Goal: Information Seeking & Learning: Find specific fact

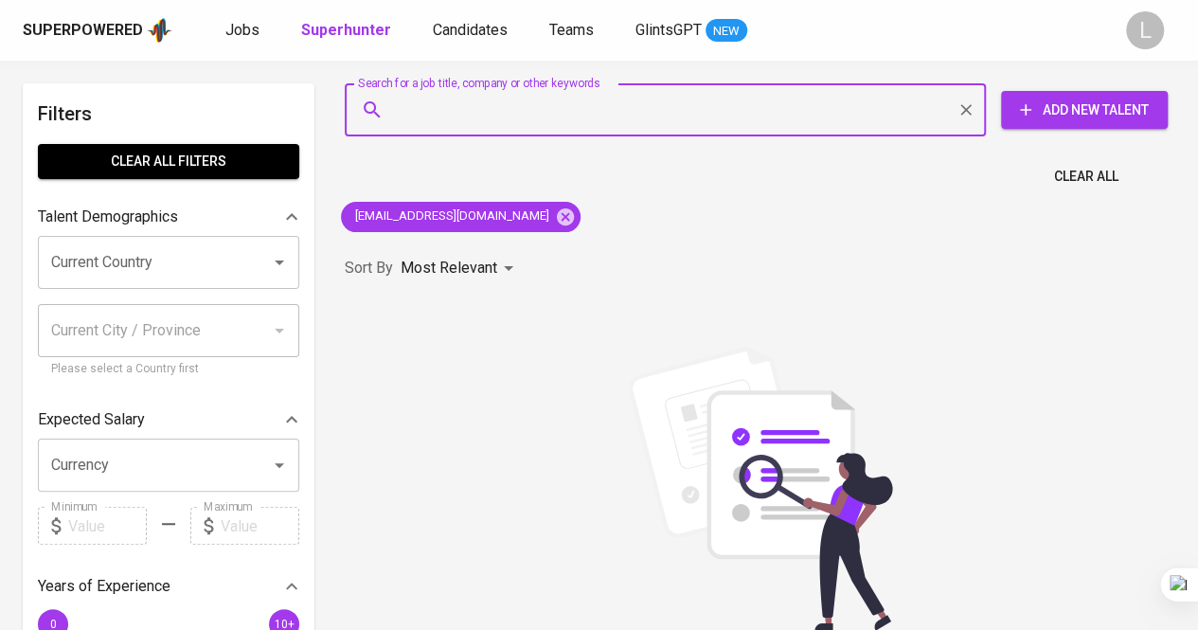
paste input "[PERSON_NAME][EMAIL_ADDRESS][DOMAIN_NAME]"
type input "[PERSON_NAME][EMAIL_ADDRESS][DOMAIN_NAME]"
click at [500, 114] on input "[PERSON_NAME][EMAIL_ADDRESS][DOMAIN_NAME]" at bounding box center [670, 110] width 558 height 36
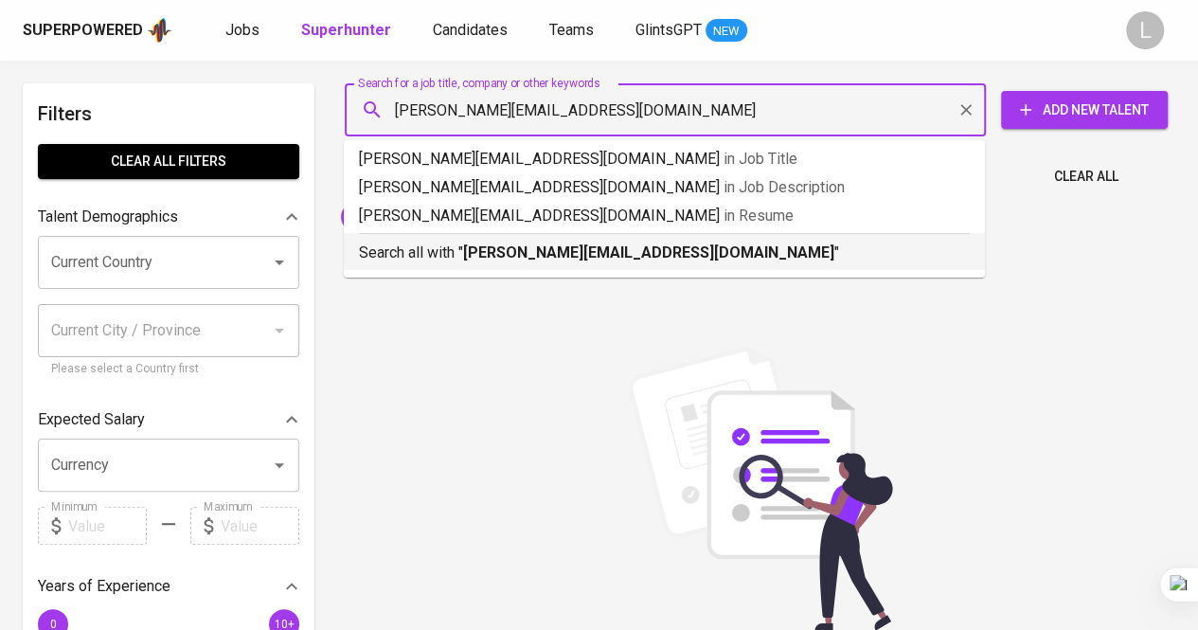
click at [520, 238] on div "Search all with " [PERSON_NAME][EMAIL_ADDRESS][DOMAIN_NAME] "" at bounding box center [664, 248] width 611 height 31
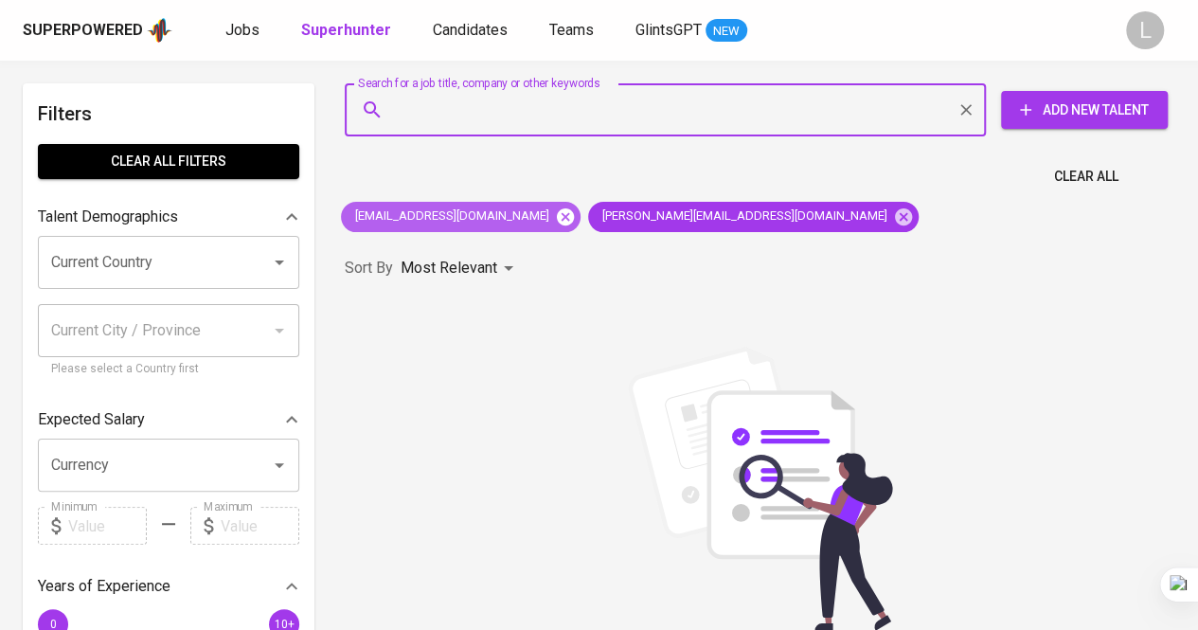
click at [555, 215] on icon at bounding box center [565, 216] width 21 height 21
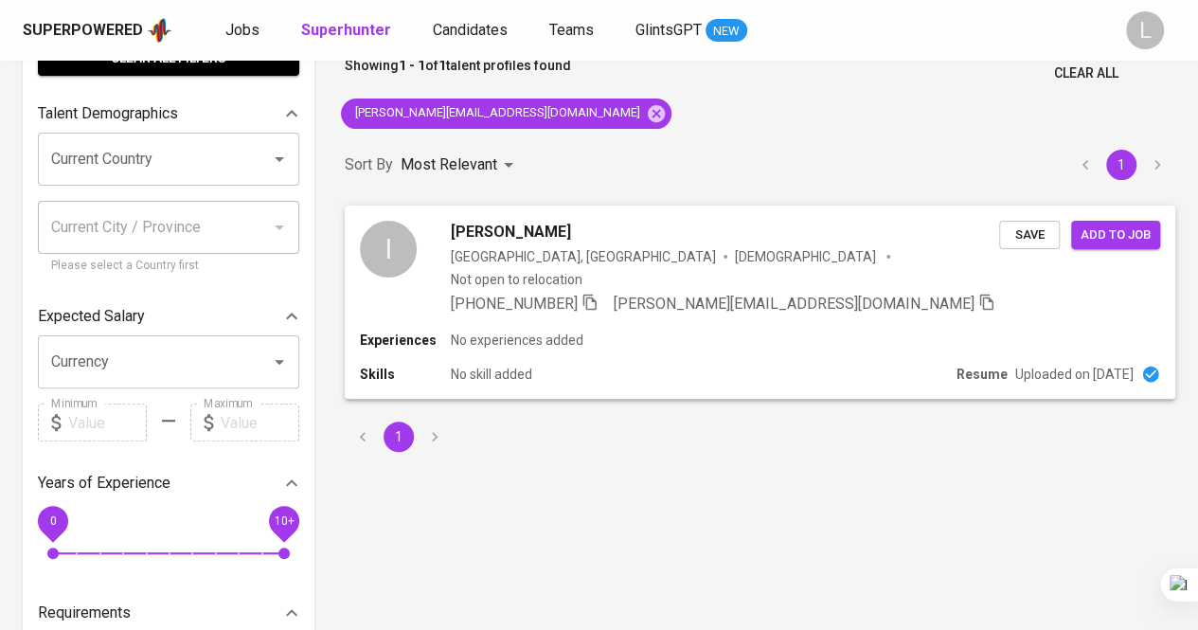
scroll to position [104, 0]
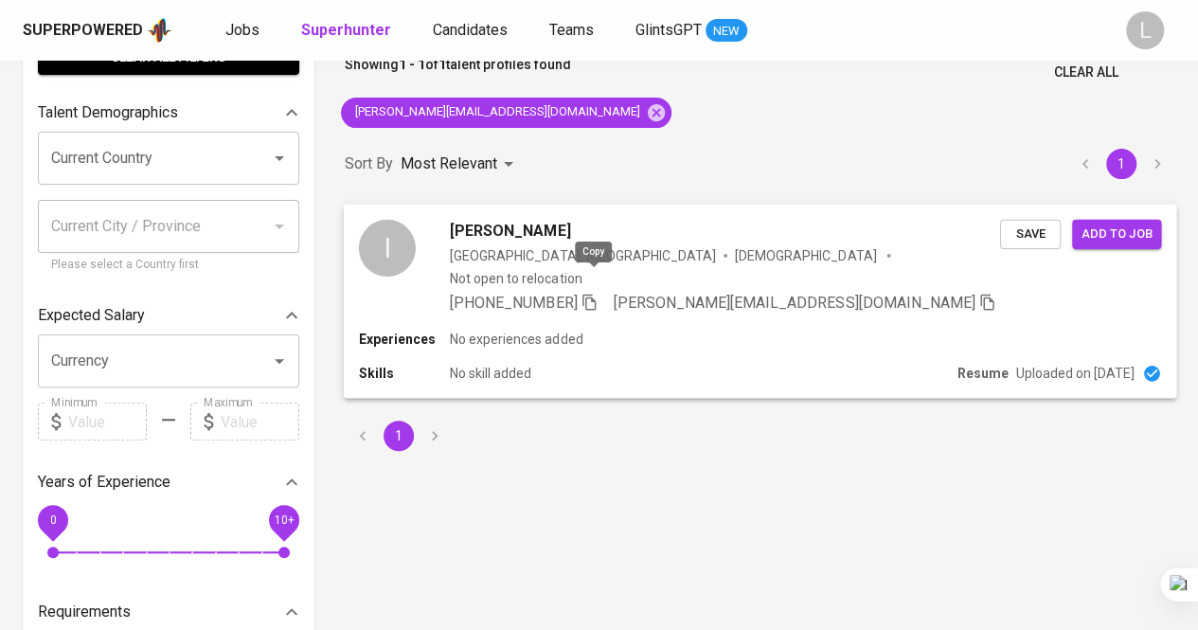
click at [591, 293] on icon "button" at bounding box center [588, 301] width 13 height 16
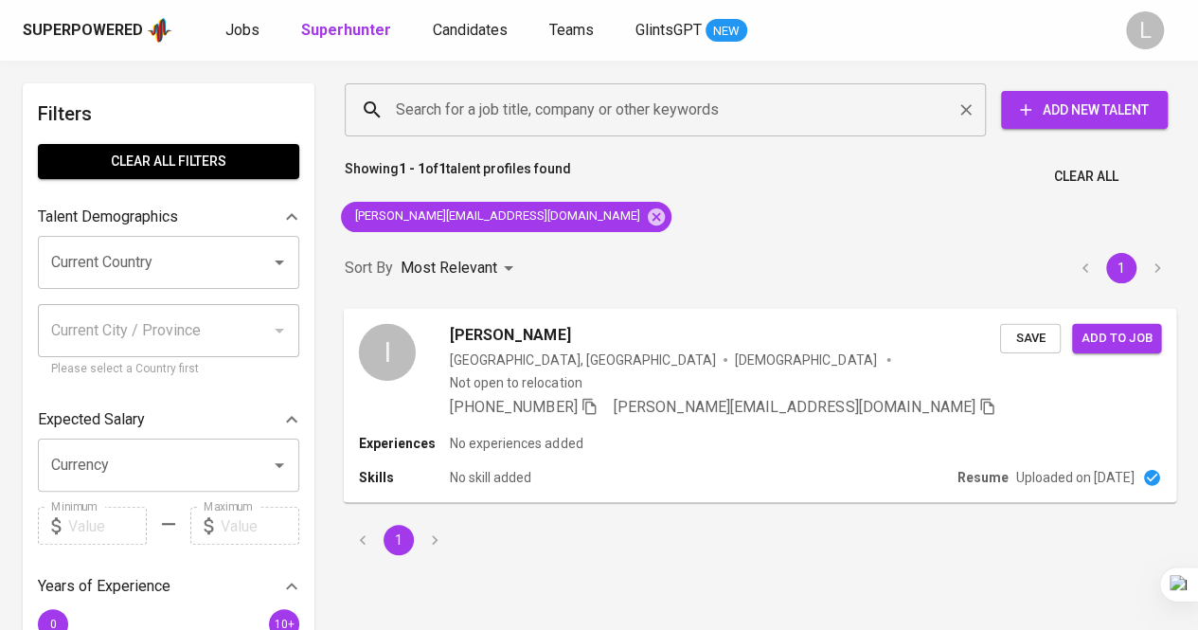
click at [528, 96] on input "Search for a job title, company or other keywords" at bounding box center [670, 110] width 558 height 36
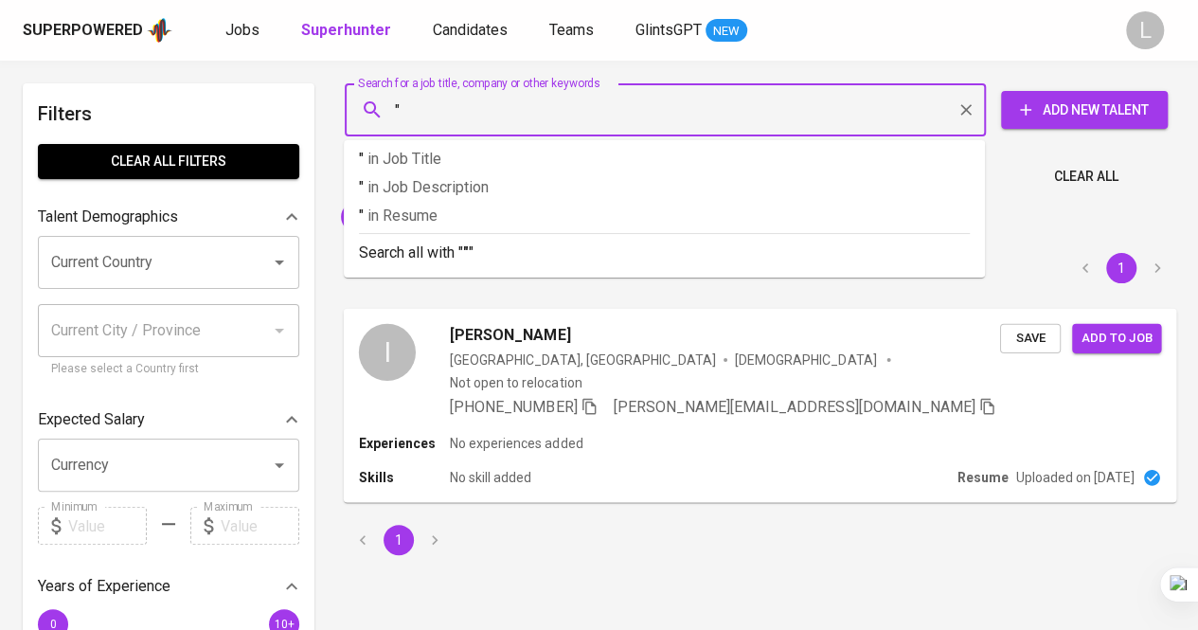
paste input "[PERSON_NAME] (She/Her)"
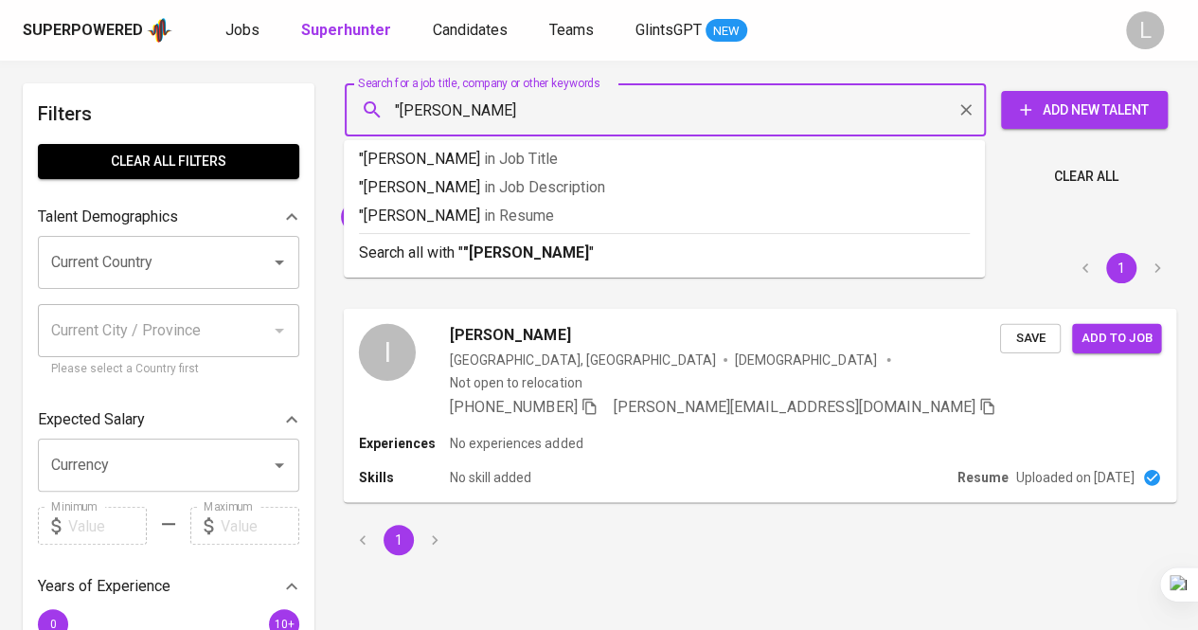
type input ""[PERSON_NAME]""
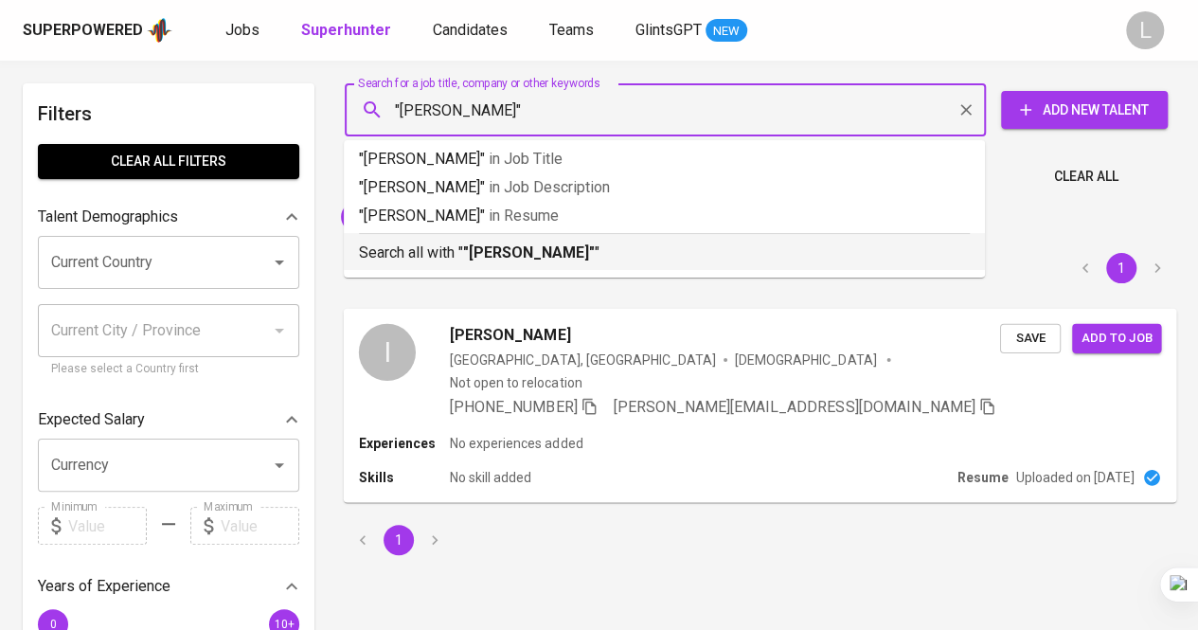
click at [566, 247] on b ""[PERSON_NAME]"" at bounding box center [529, 252] width 132 height 18
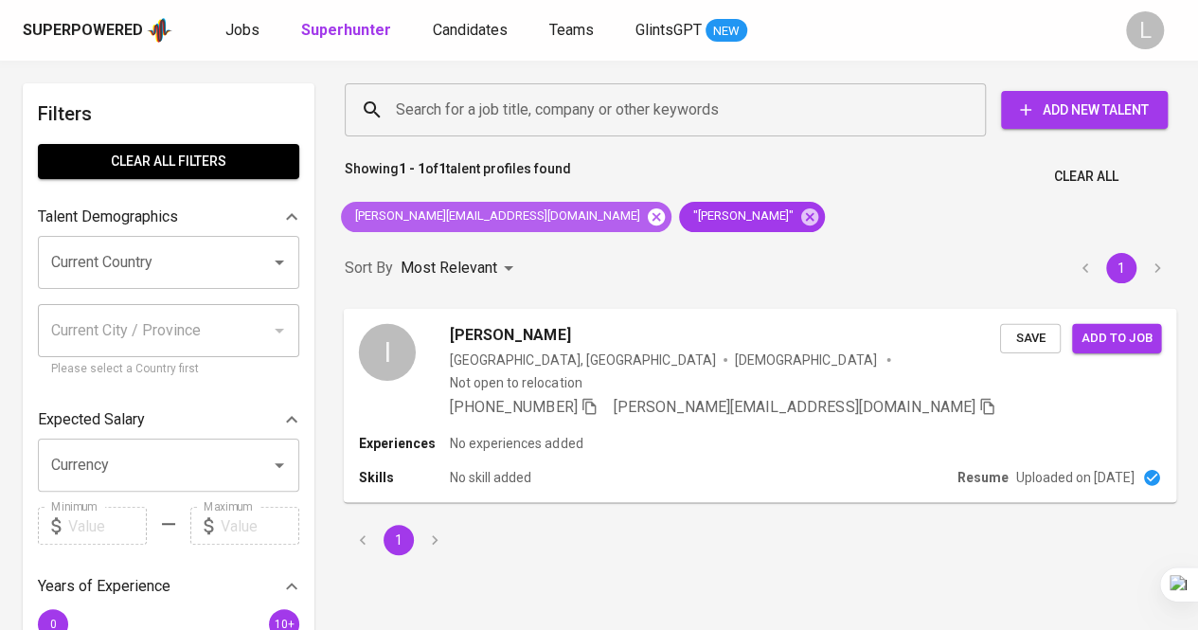
click at [648, 219] on icon at bounding box center [656, 215] width 17 height 17
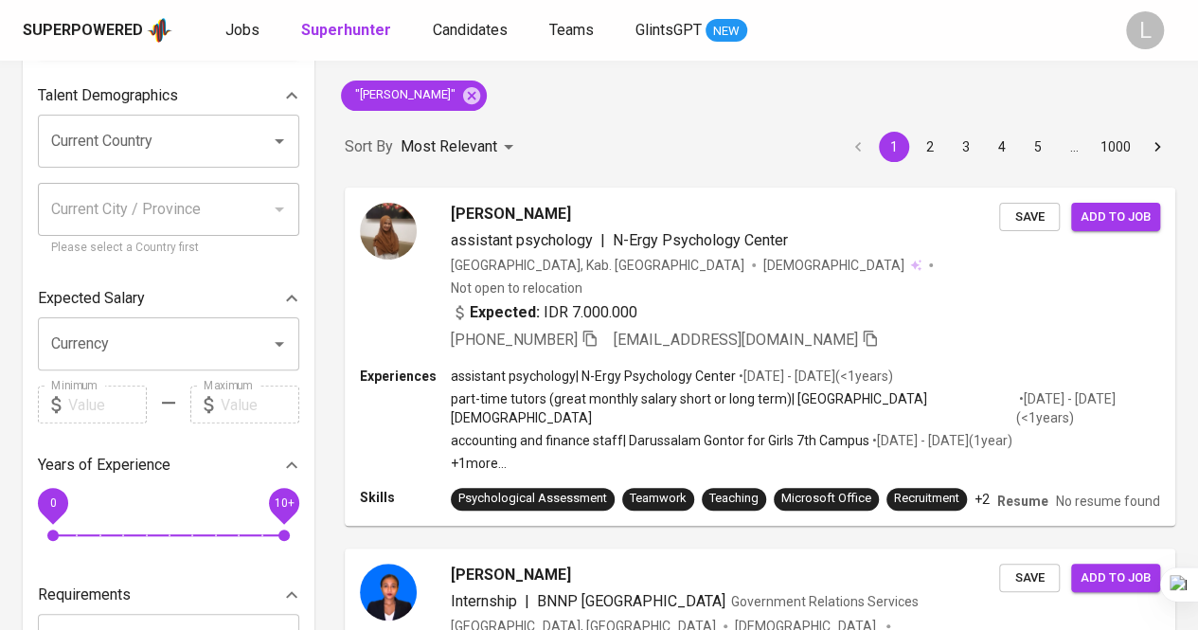
scroll to position [122, 0]
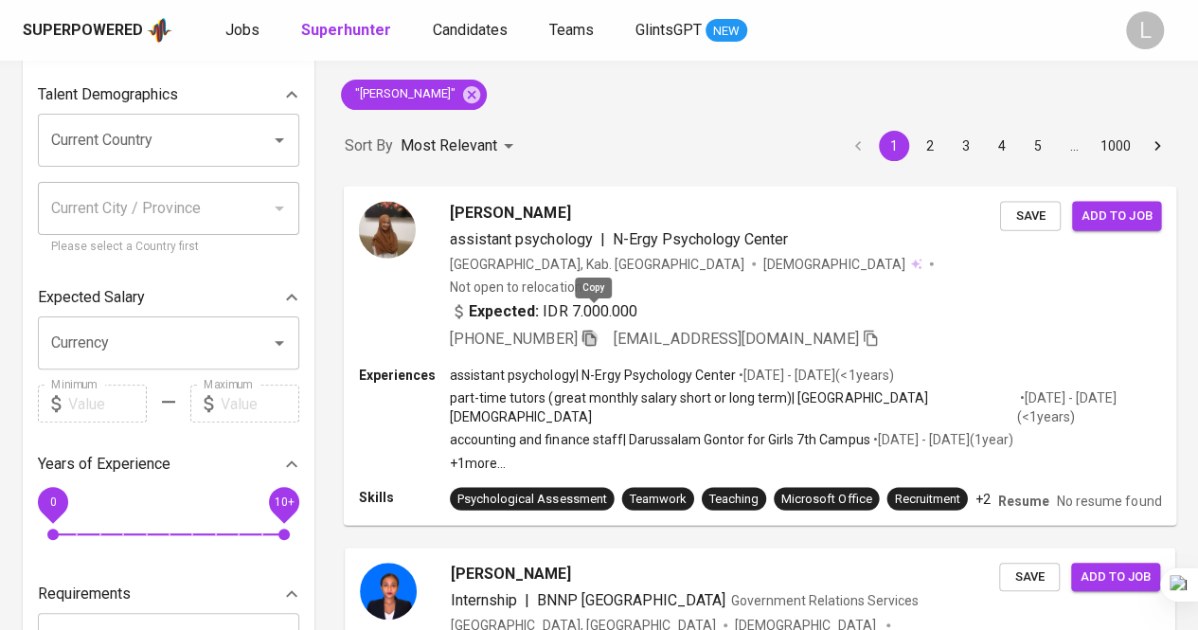
click at [596, 329] on icon "button" at bounding box center [588, 337] width 17 height 17
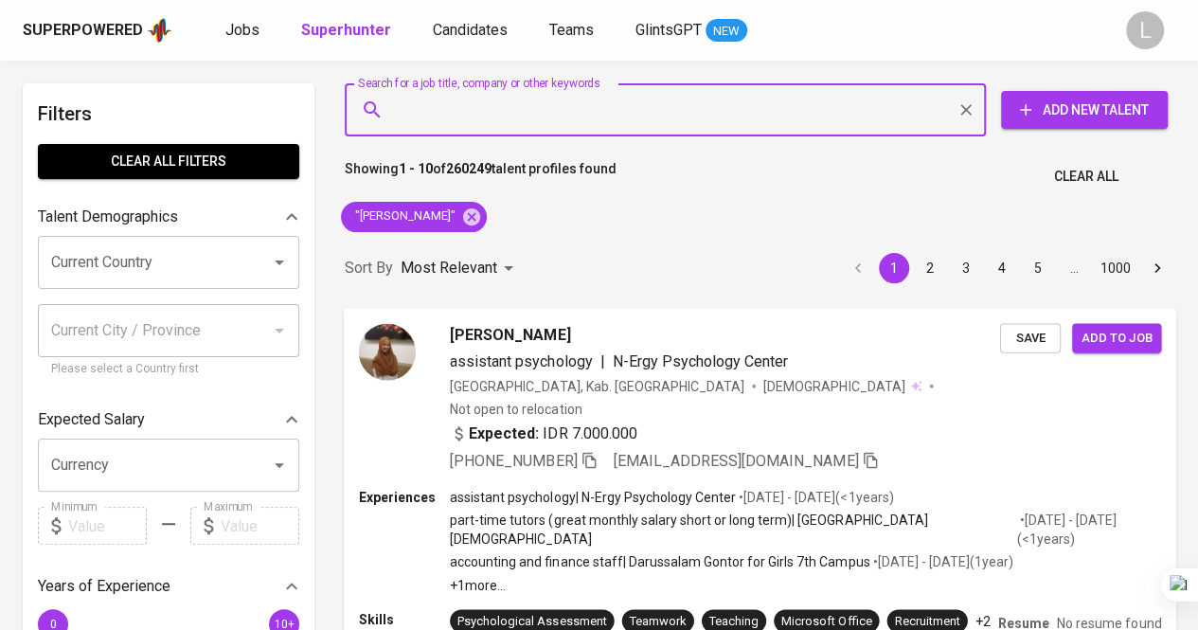
click at [515, 115] on input "Search for a job title, company or other keywords" at bounding box center [670, 110] width 558 height 36
paste input "[EMAIL_ADDRESS][DOMAIN_NAME]"
type input "[EMAIL_ADDRESS][DOMAIN_NAME]"
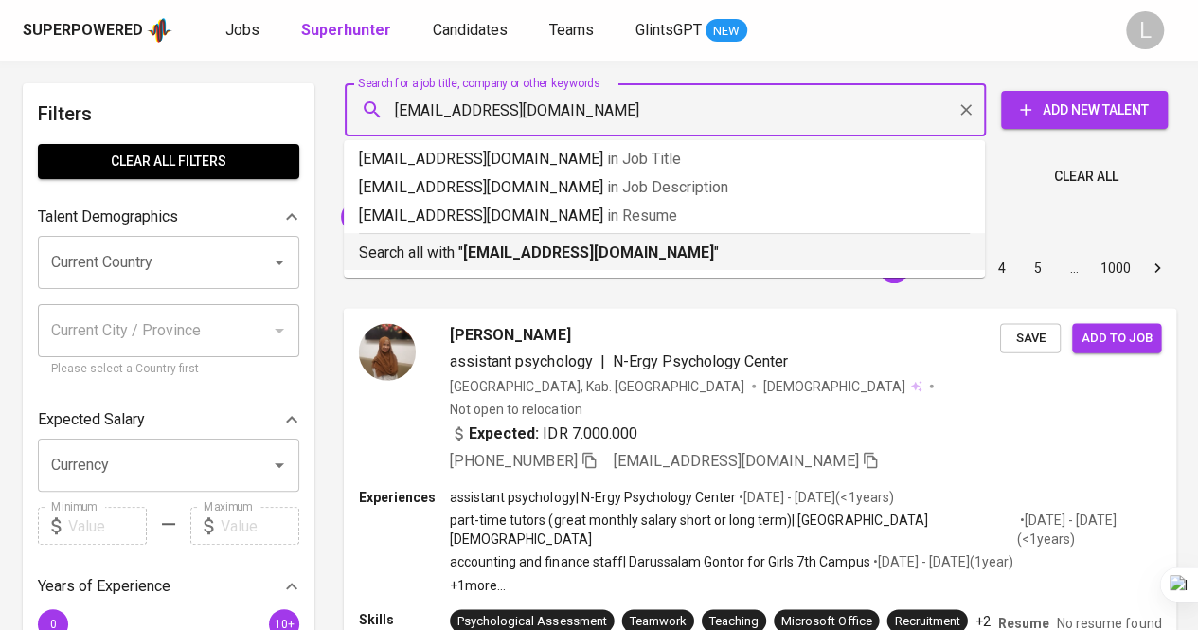
click at [506, 249] on b "[EMAIL_ADDRESS][DOMAIN_NAME]" at bounding box center [588, 252] width 251 height 18
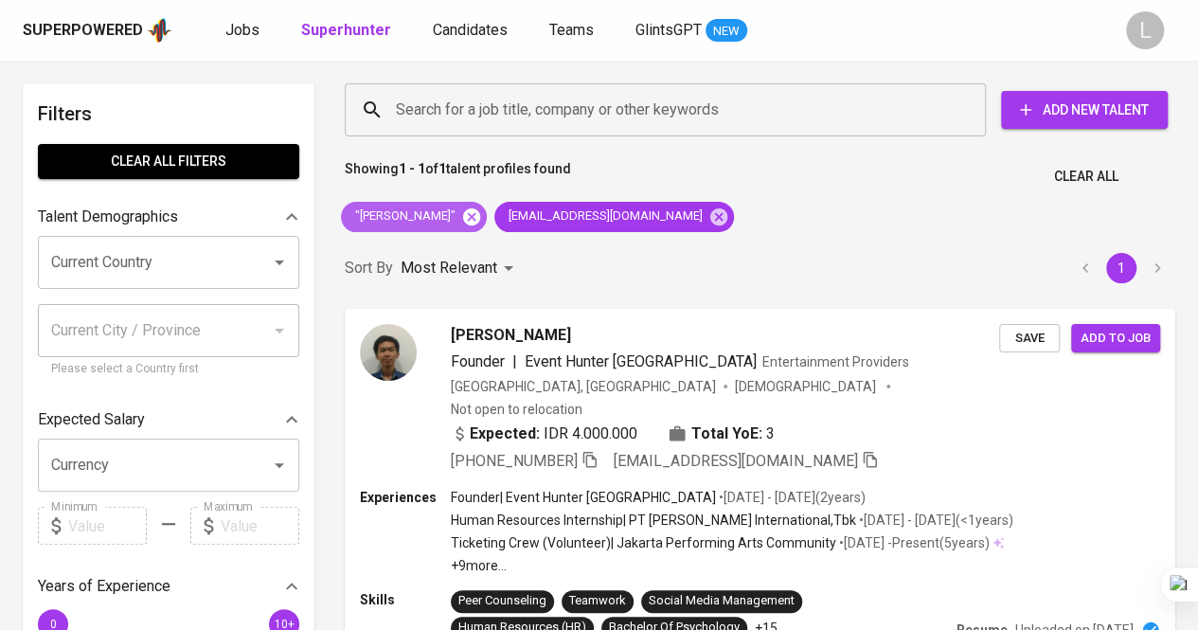
click at [480, 216] on icon at bounding box center [471, 215] width 17 height 17
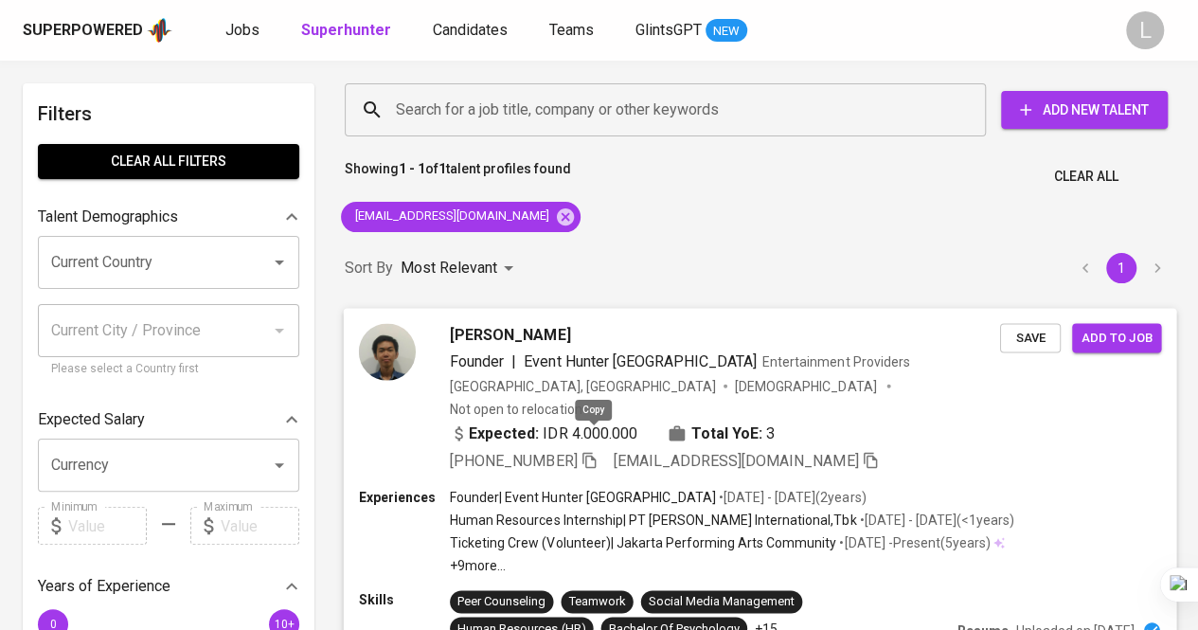
click at [595, 451] on span at bounding box center [588, 460] width 17 height 18
